Goal: Information Seeking & Learning: Check status

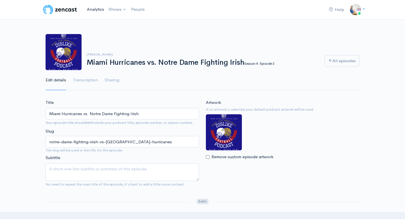
click at [98, 10] on link "Analytics" at bounding box center [96, 9] width 22 height 12
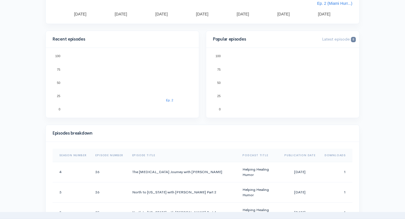
scroll to position [161, 0]
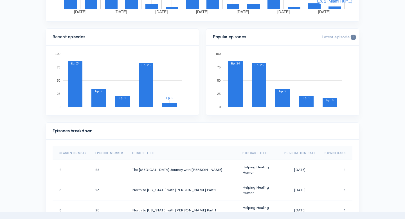
click at [331, 153] on th "Downloads" at bounding box center [336, 152] width 32 height 13
click at [331, 153] on th "Downloads" at bounding box center [334, 152] width 37 height 13
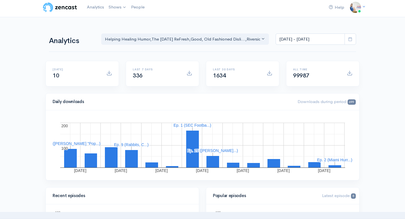
scroll to position [0, 0]
